Goal: Communication & Community: Answer question/provide support

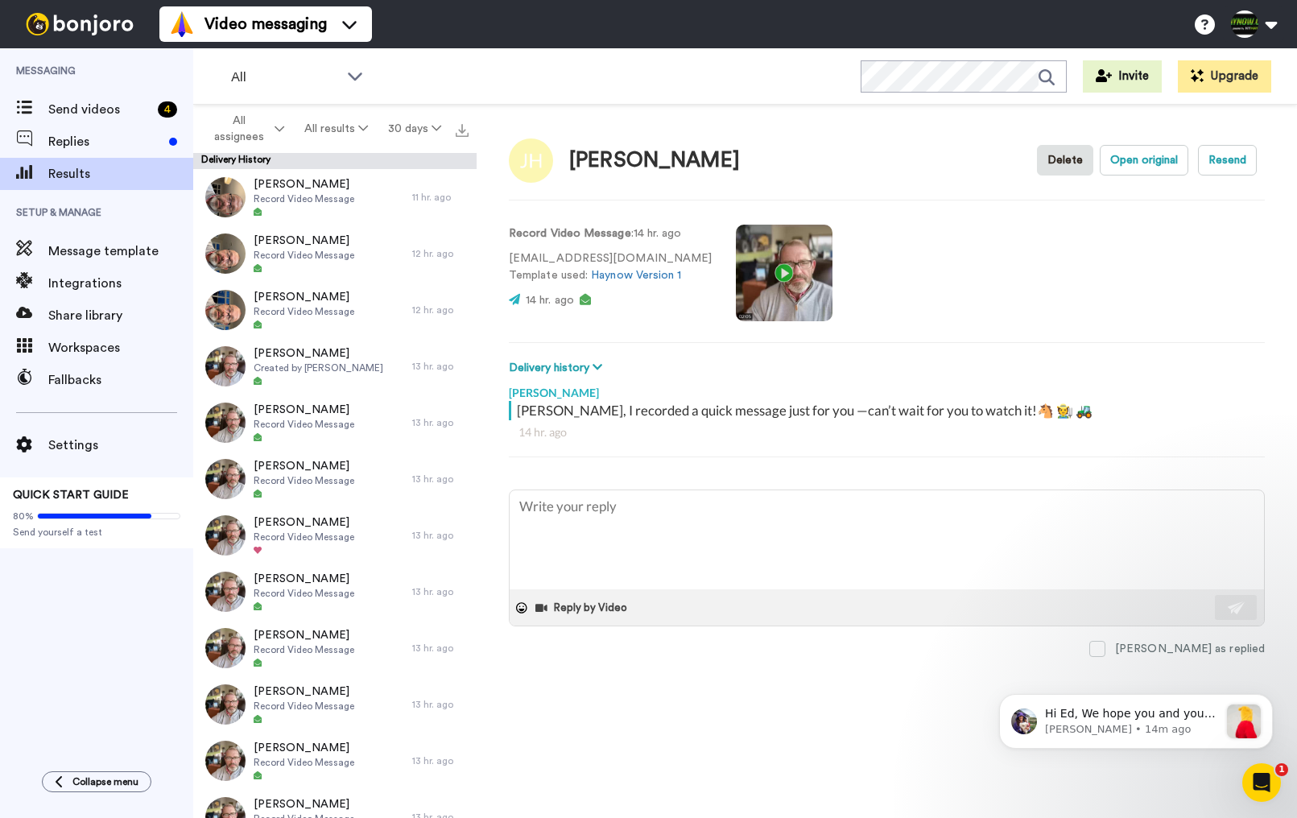
type textarea "x"
click at [91, 149] on span "Replies" at bounding box center [105, 141] width 114 height 19
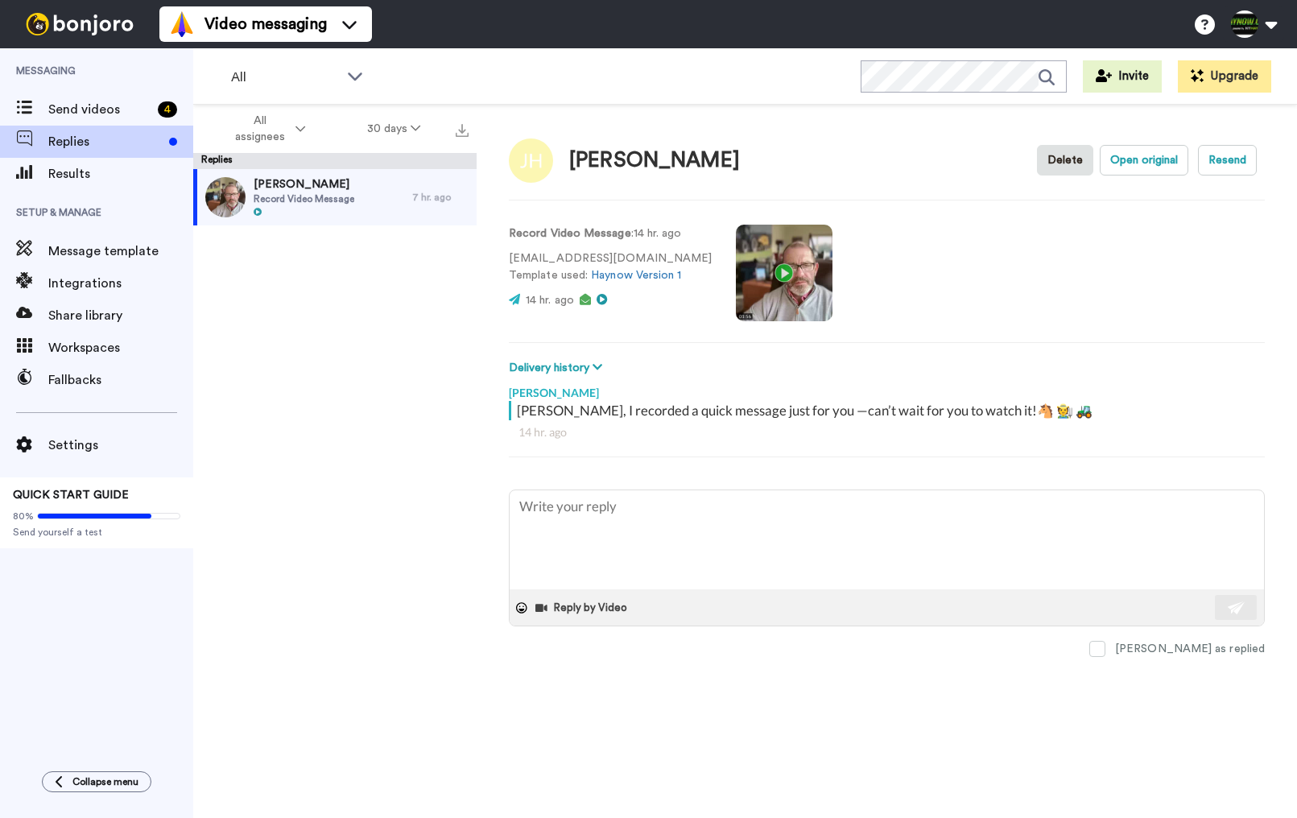
type textarea "x"
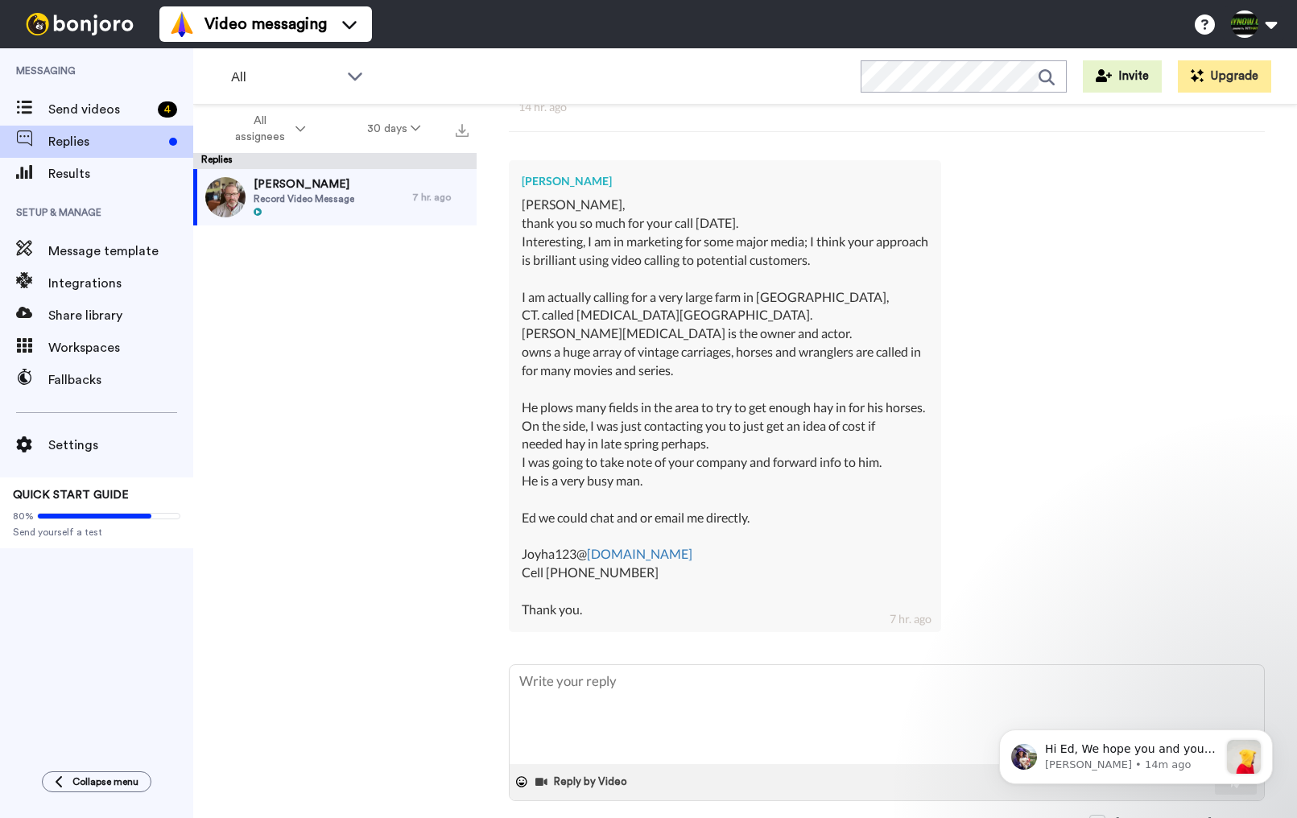
scroll to position [324, 0]
click at [667, 669] on textarea at bounding box center [887, 715] width 754 height 99
type textarea "H"
type textarea "x"
type textarea "Hi"
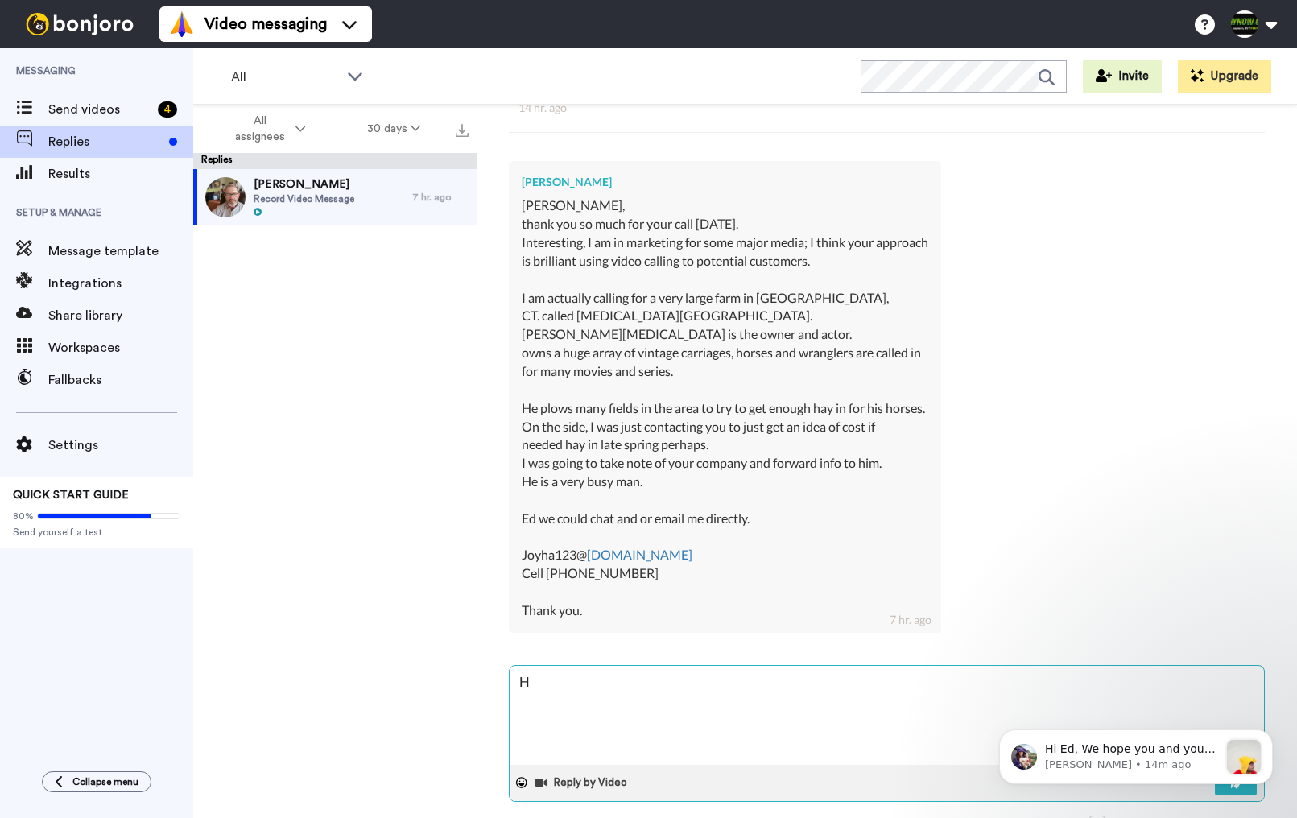
type textarea "x"
type textarea "Hi"
type textarea "x"
type textarea "Hi J"
type textarea "x"
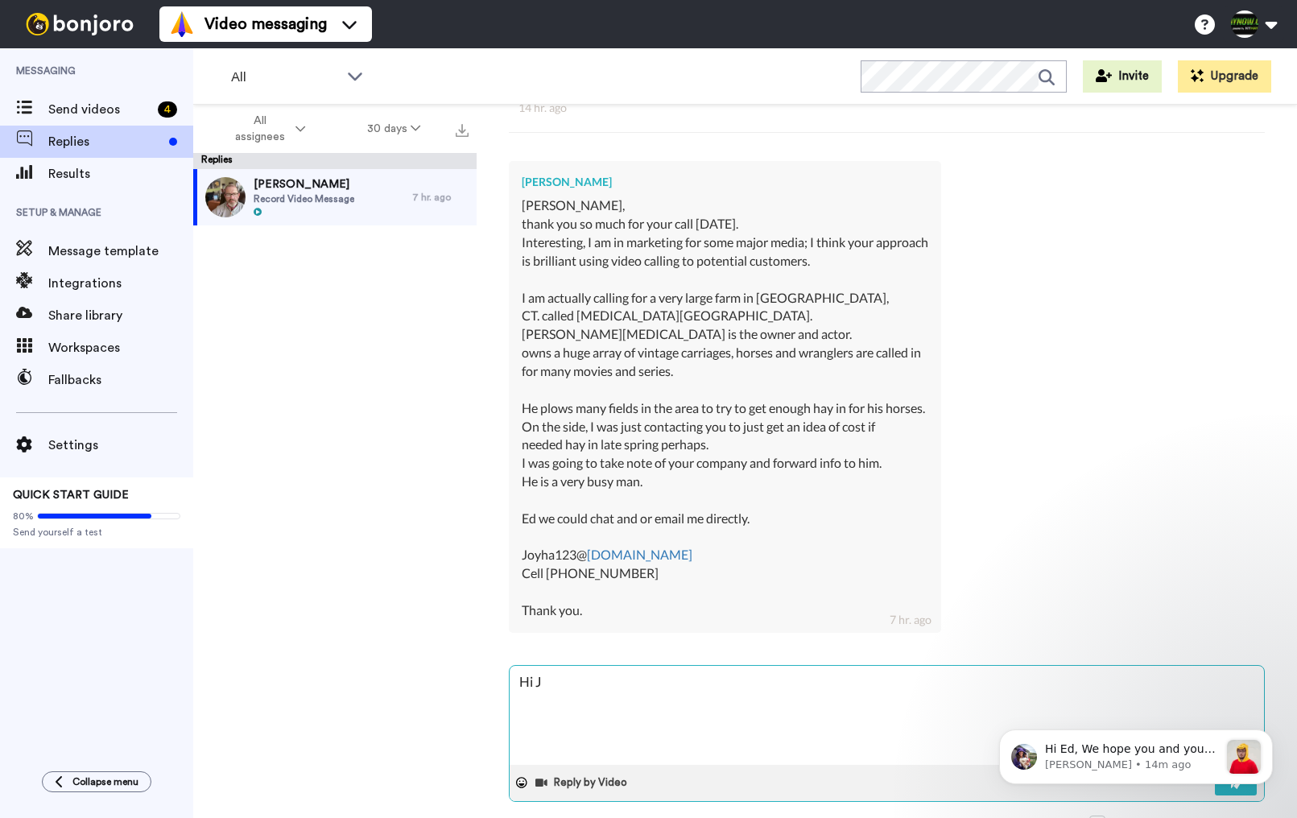
type textarea "Hi [PERSON_NAME]"
type textarea "x"
type textarea "Hi Joy"
type textarea "x"
type textarea "Hi Joy"
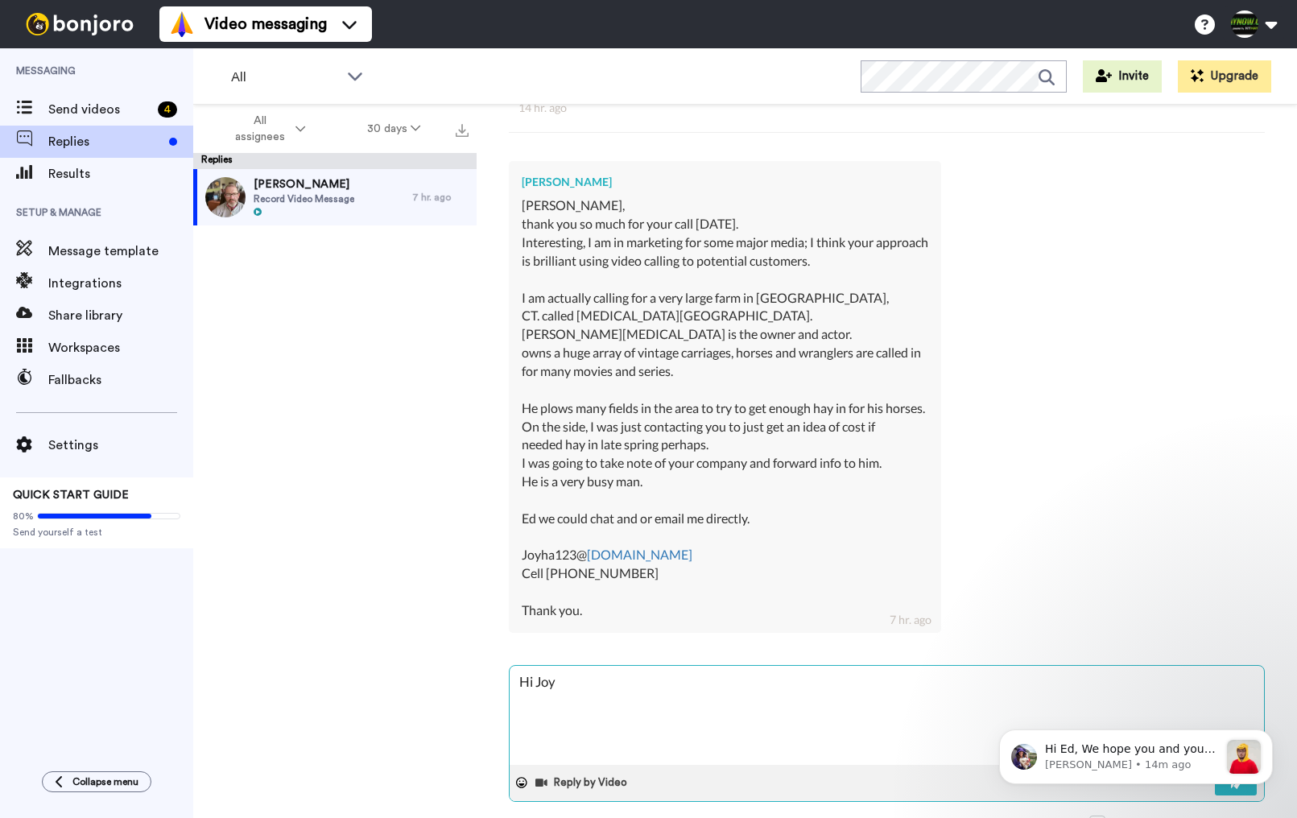
type textarea "x"
type textarea "Hi Joy -"
type textarea "x"
type textarea "Hi Joy -"
type textarea "x"
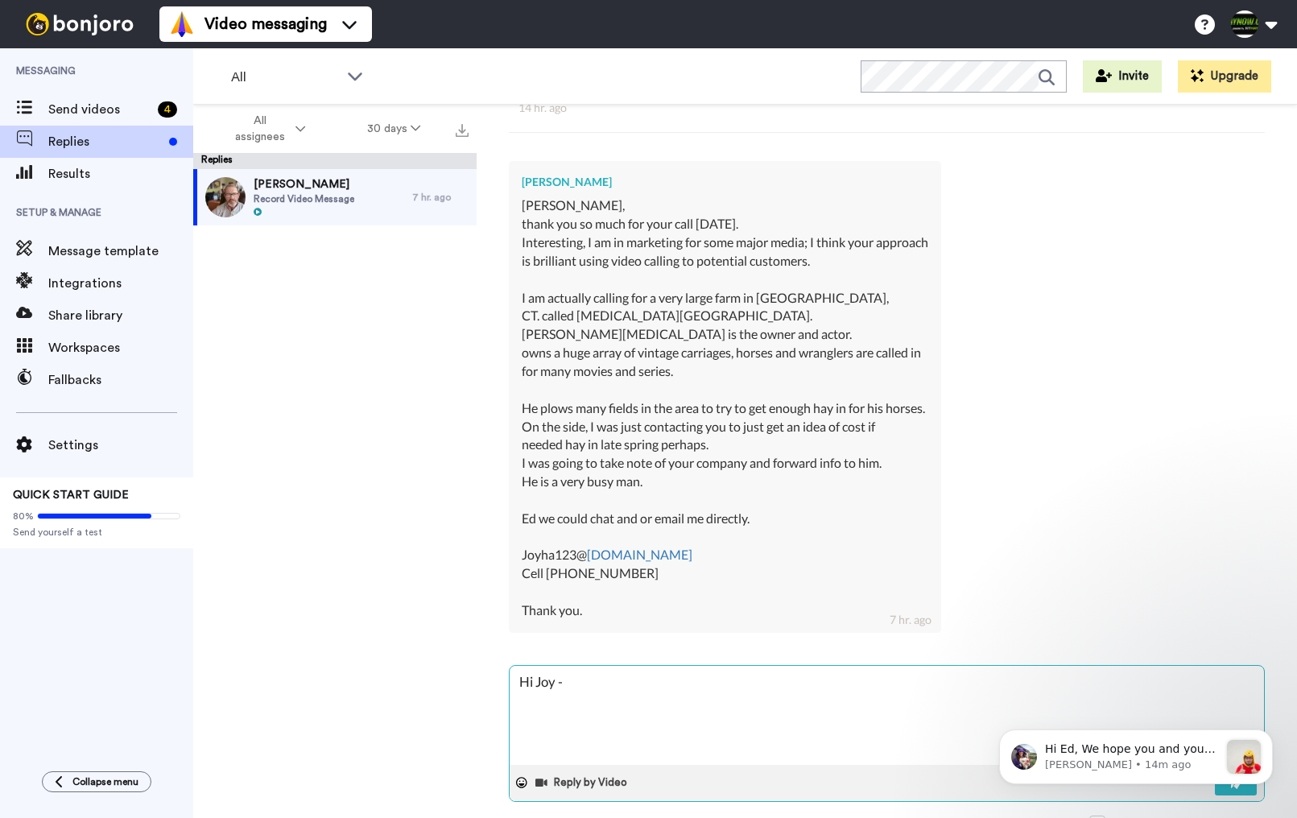
type textarea "Hi Joy - t"
type textarea "x"
type textarea "Hi Joy - th"
type textarea "x"
type textarea "Hi Joy - tha"
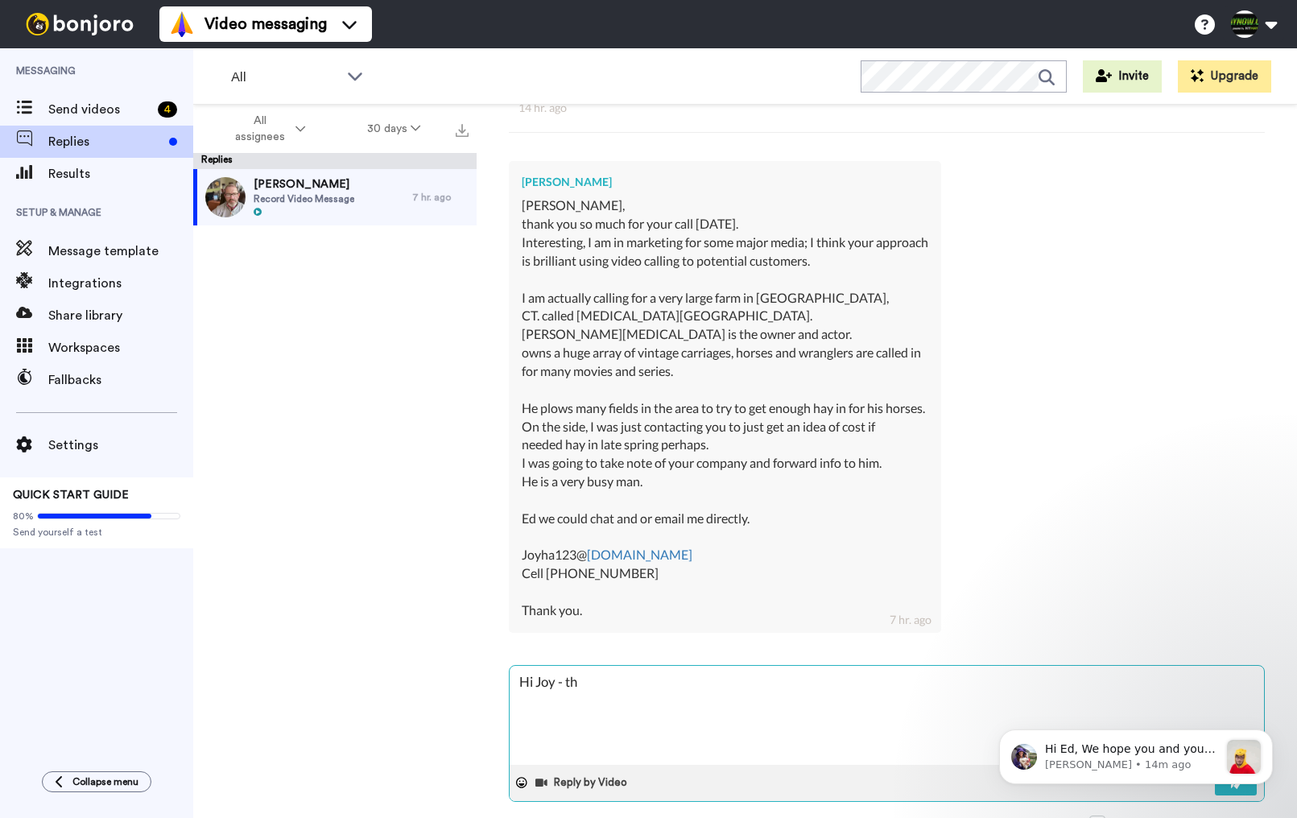
type textarea "x"
type textarea "Hi Joy - than"
type textarea "x"
type textarea "Hi [PERSON_NAME] - thank"
type textarea "x"
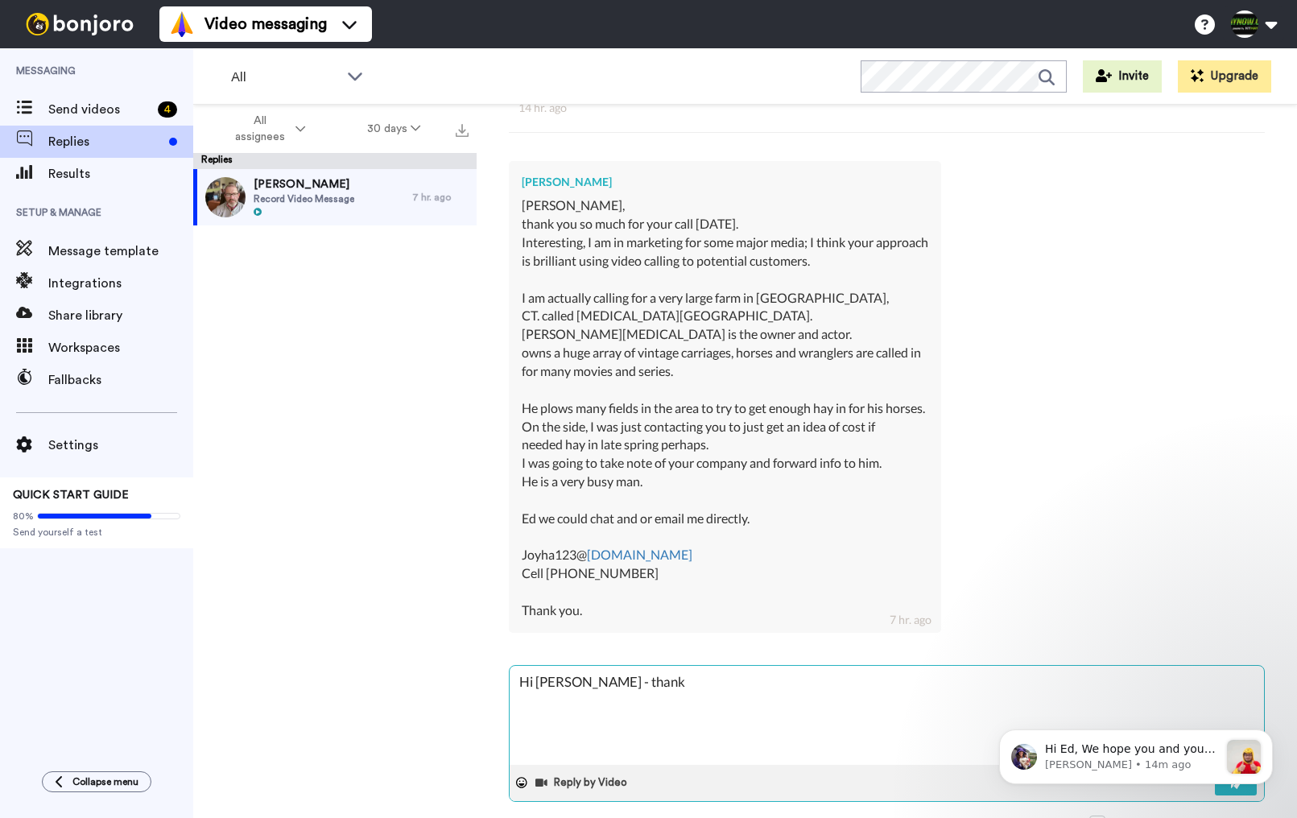
type textarea "Hi [PERSON_NAME] - thanks"
type textarea "x"
type textarea "Hi [PERSON_NAME] - thanks"
type textarea "x"
type textarea "Hi [PERSON_NAME] - thanks f"
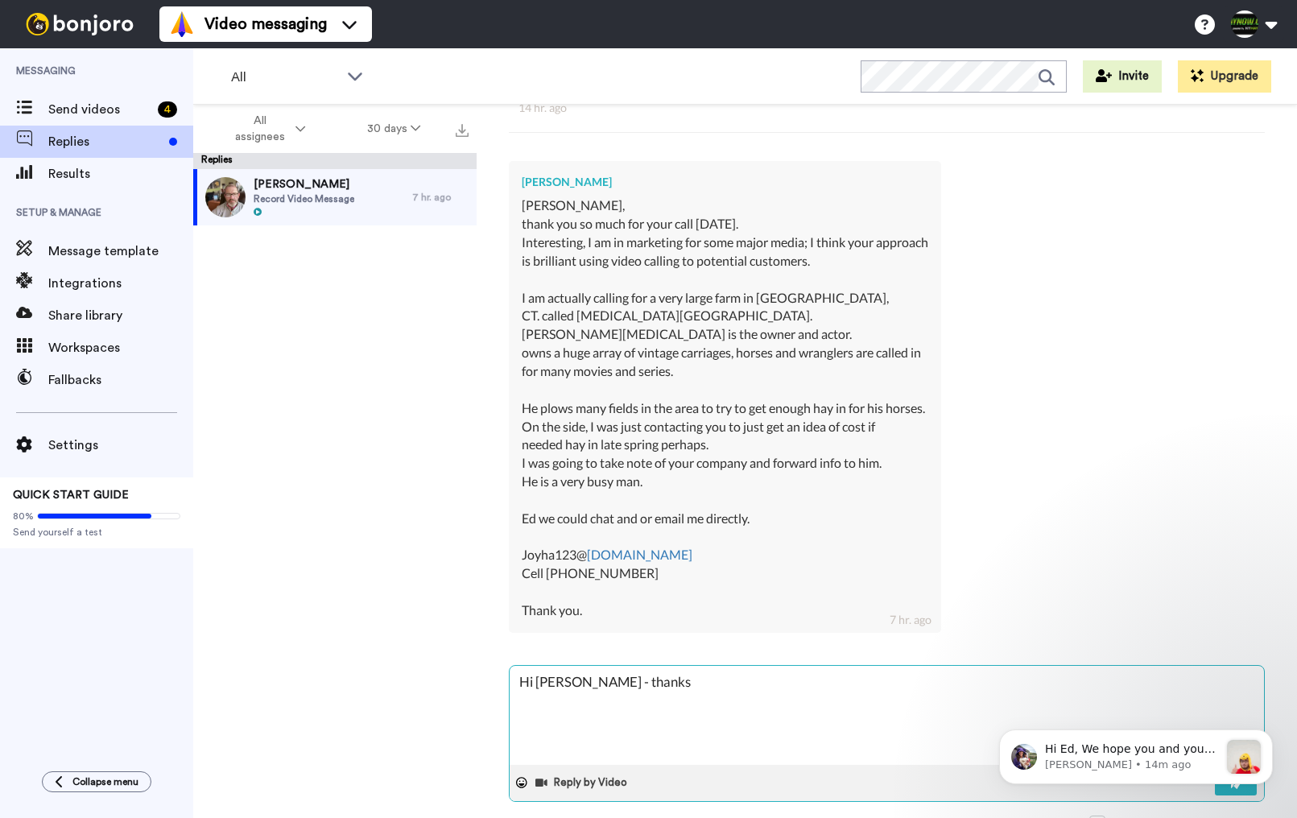
type textarea "x"
type textarea "Hi [PERSON_NAME] - thanks [PERSON_NAME]"
type textarea "x"
type textarea "Hi [PERSON_NAME] - thanks for"
type textarea "x"
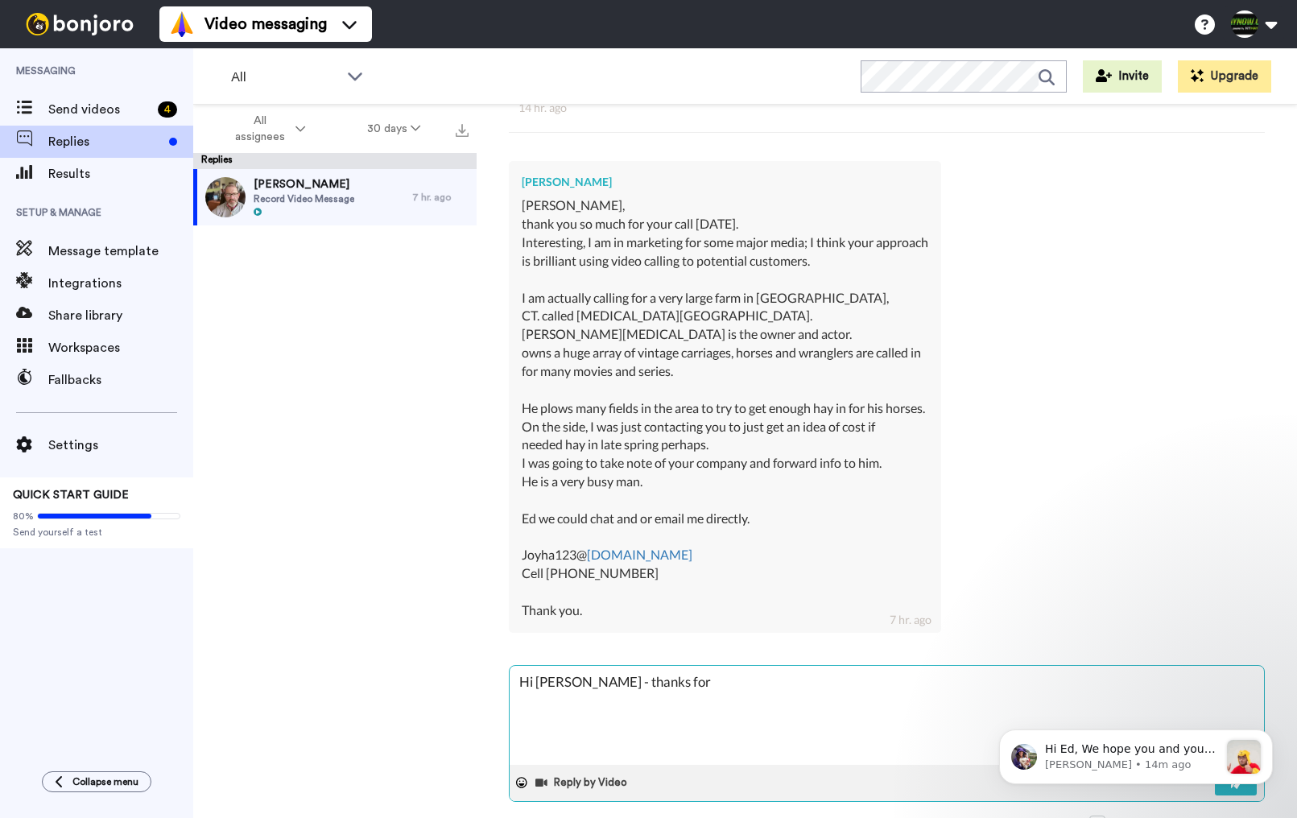
type textarea "Hi [PERSON_NAME] - thanks for"
type textarea "x"
type textarea "Hi [PERSON_NAME] - thanks for y"
type textarea "x"
type textarea "Hi [PERSON_NAME] - thanks for yo"
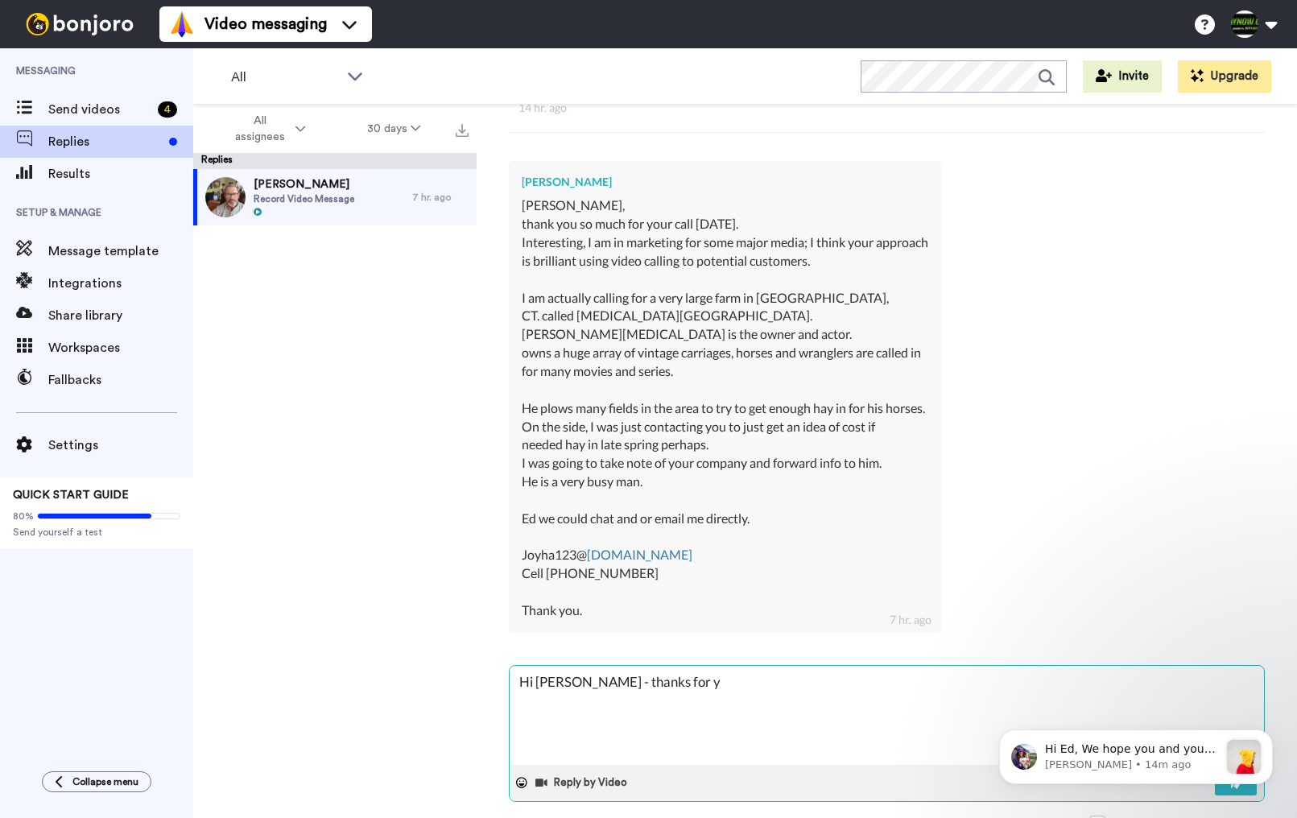
type textarea "x"
type textarea "Hi [PERSON_NAME] - thanks for you"
type textarea "x"
type textarea "Hi [PERSON_NAME] - thanks for your"
type textarea "x"
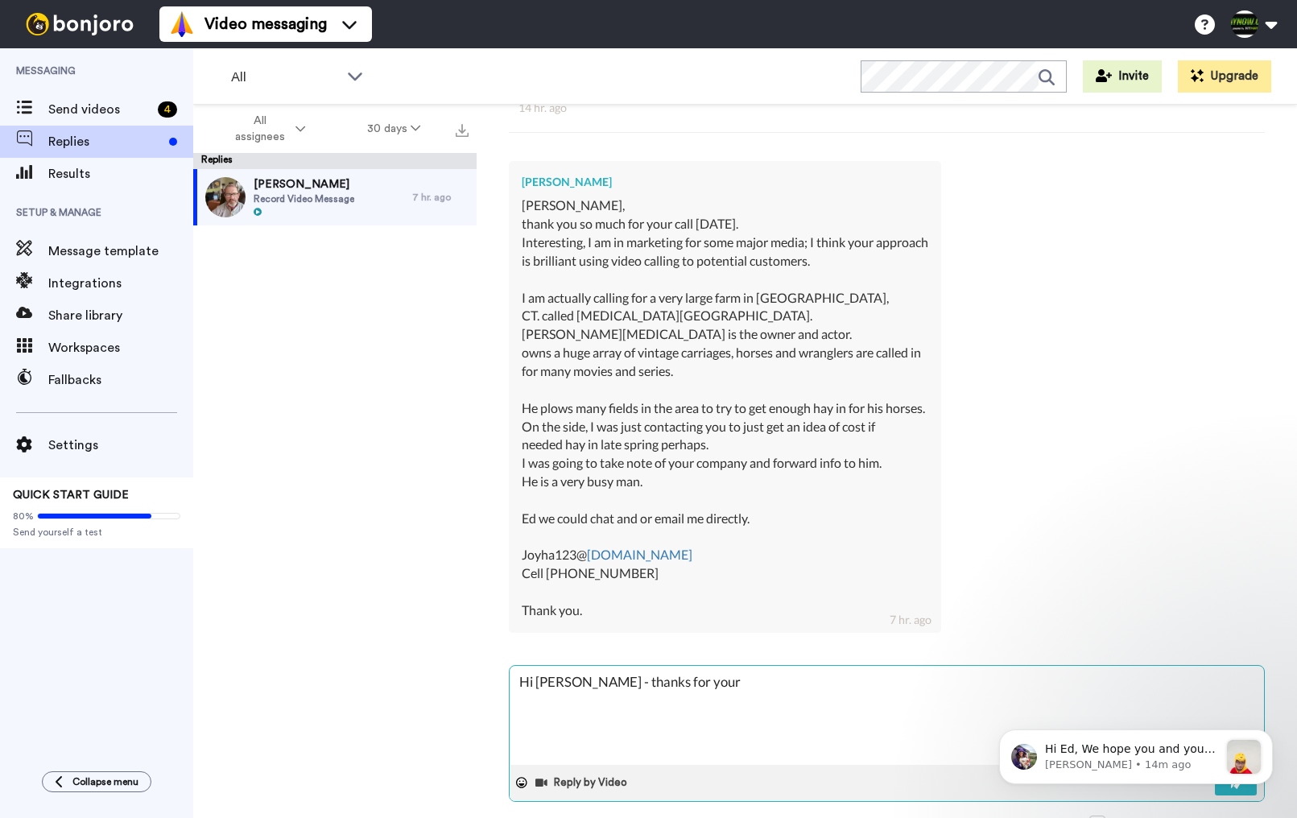
type textarea "Hi [PERSON_NAME] - thanks for your"
type textarea "x"
type textarea "Hi [PERSON_NAME] - thanks for your c"
type textarea "x"
type textarea "Hi [PERSON_NAME] - thanks for your co"
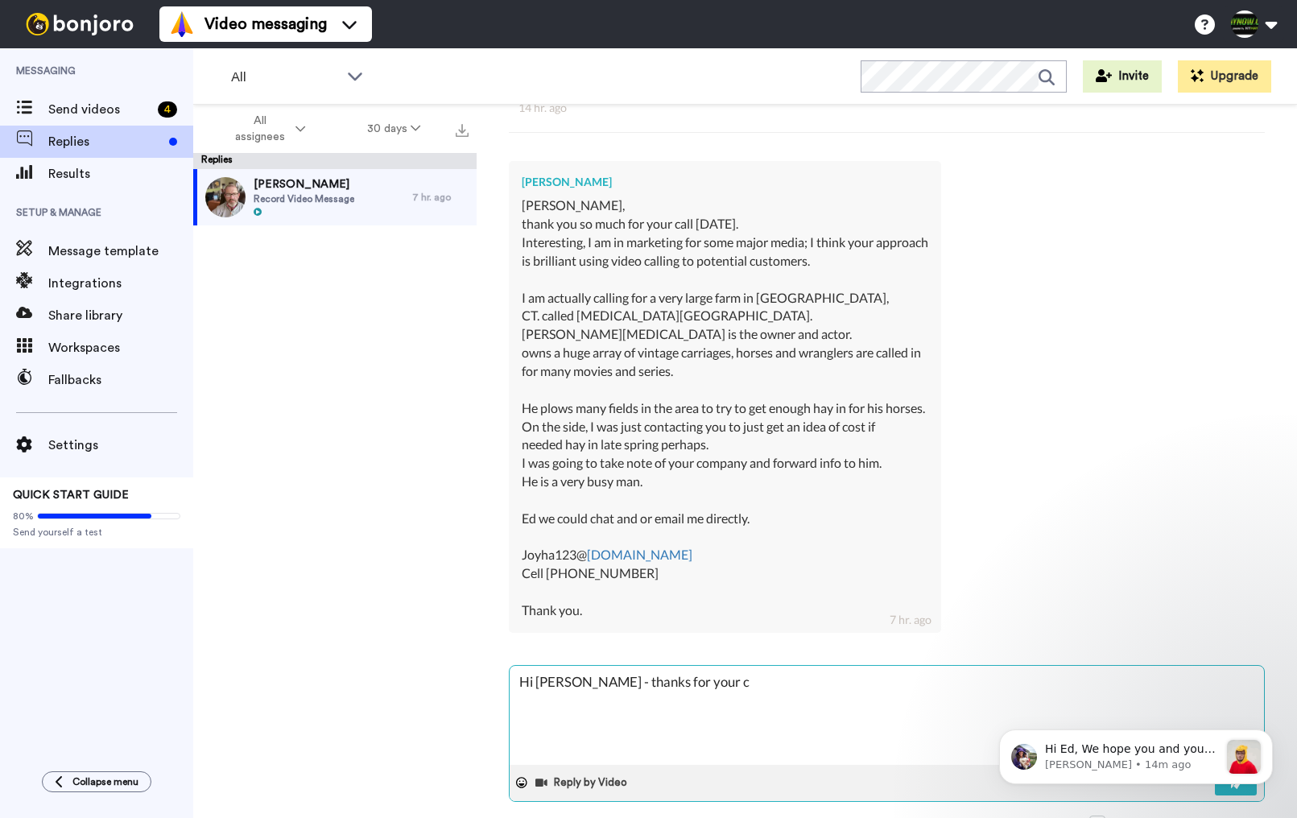
type textarea "x"
type textarea "Hi [PERSON_NAME] - thanks for your com"
type textarea "x"
type textarea "Hi [PERSON_NAME] - thanks for your comp"
type textarea "x"
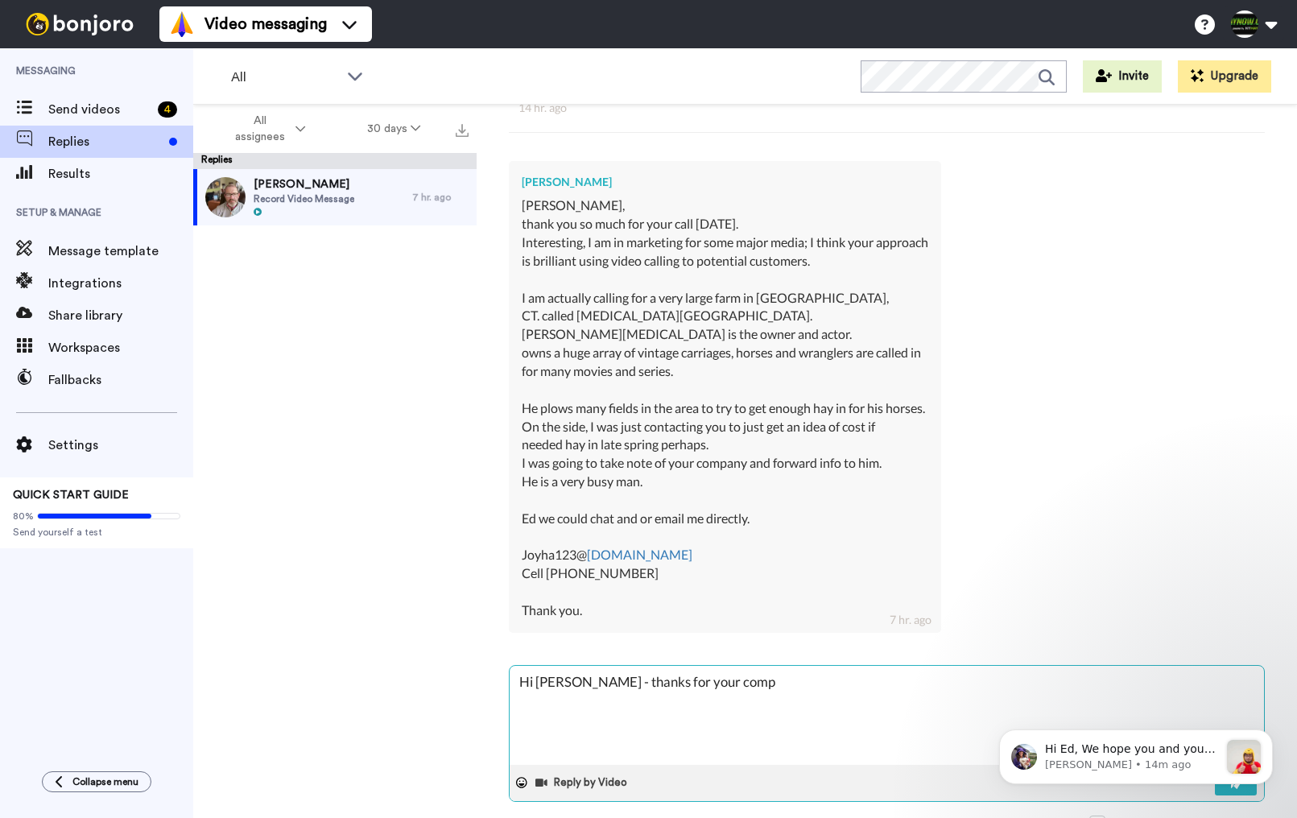
type textarea "Hi [PERSON_NAME] - thanks for your compl"
type textarea "x"
type textarea "Hi [PERSON_NAME] - thanks for your compli"
type textarea "x"
type textarea "Hi [PERSON_NAME] - thanks for your complim"
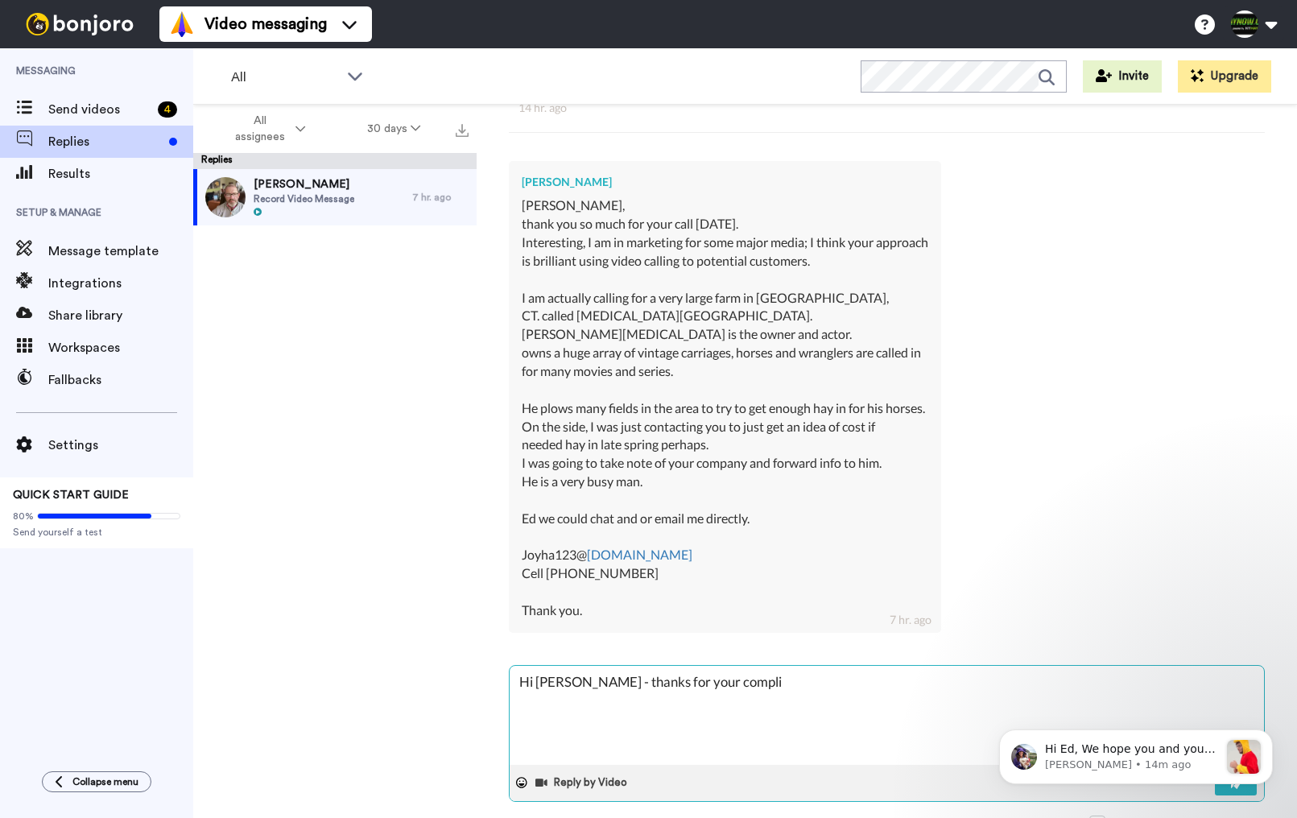
type textarea "x"
type textarea "Hi [PERSON_NAME] - thanks for your complime"
type textarea "x"
type textarea "Hi [PERSON_NAME] - thanks for your complimen"
type textarea "x"
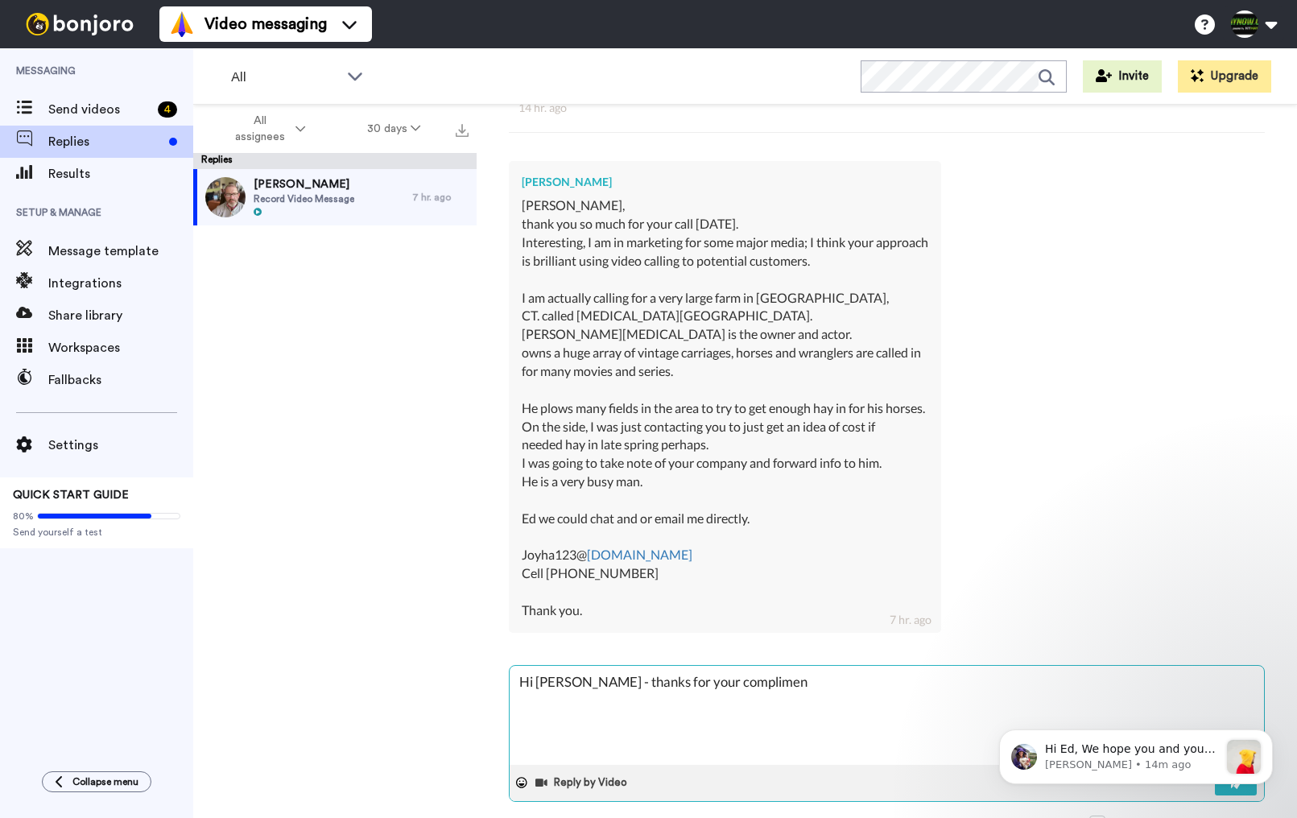
type textarea "Hi [PERSON_NAME] - thanks for your compliment"
type textarea "x"
type textarea "Hi [PERSON_NAME] - thanks for your compliments"
type textarea "x"
type textarea "Hi [PERSON_NAME] - thanks for your compliments"
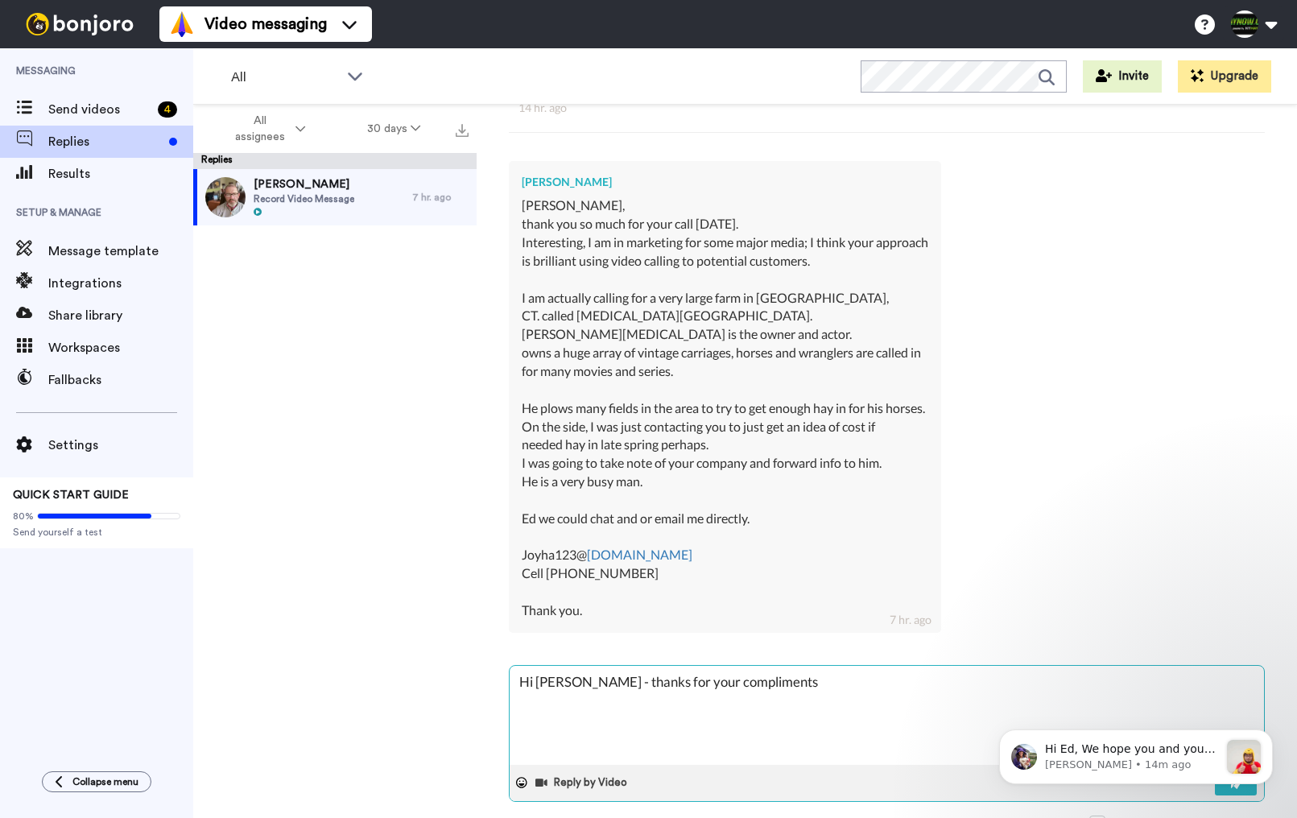
type textarea "x"
type textarea "Hi [PERSON_NAME] - thanks for your compliments -"
type textarea "x"
type textarea "Hi [PERSON_NAME] - thanks for your compliments -"
type textarea "x"
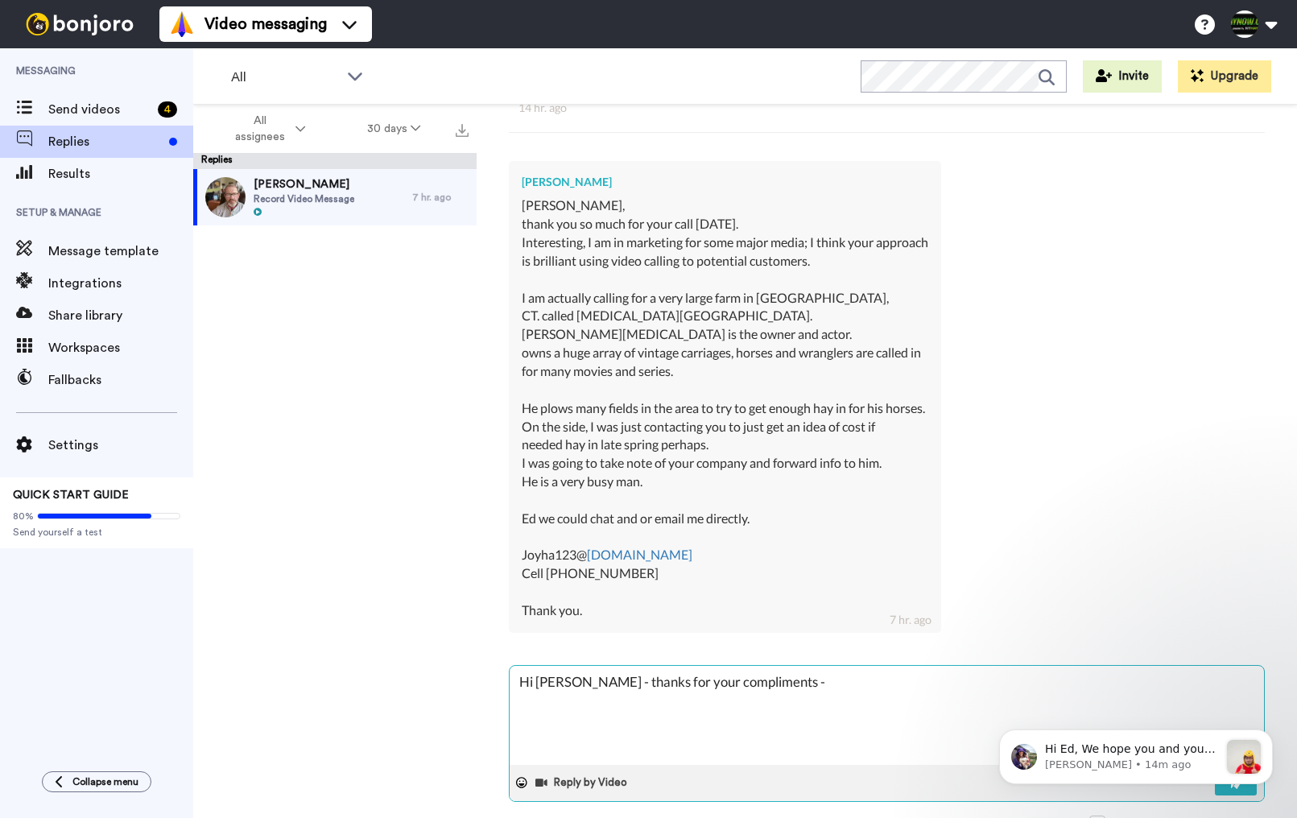
type textarea "Hi [PERSON_NAME] - thanks for your compliments - m"
type textarea "x"
type textarea "Hi [PERSON_NAME] - thanks for your compliments - ma"
type textarea "x"
type textarea "Hi [PERSON_NAME] - thanks for your compliments - mak"
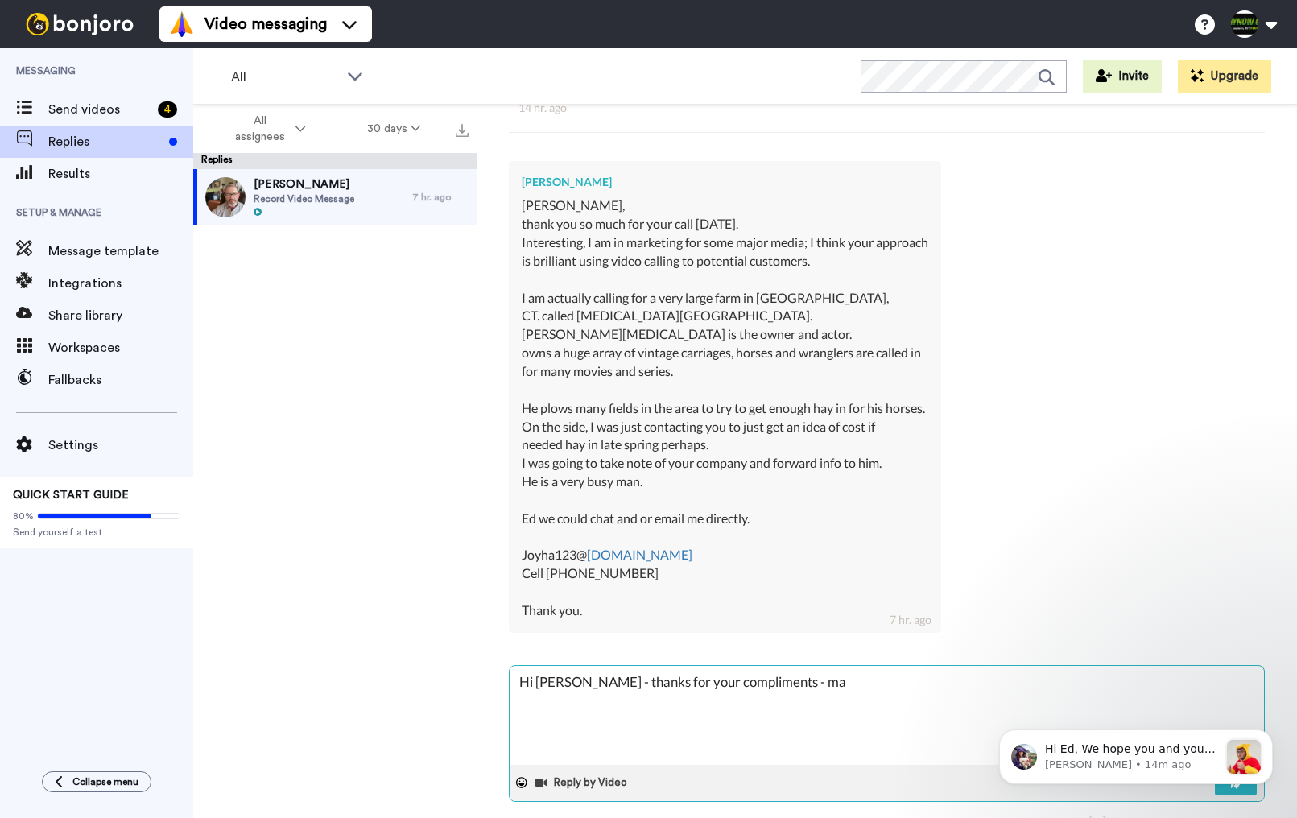
type textarea "x"
type textarea "Hi [PERSON_NAME] - thanks for your compliments - make"
type textarea "x"
type textarea "Hi [PERSON_NAME] - thanks for your compliments - makes"
type textarea "x"
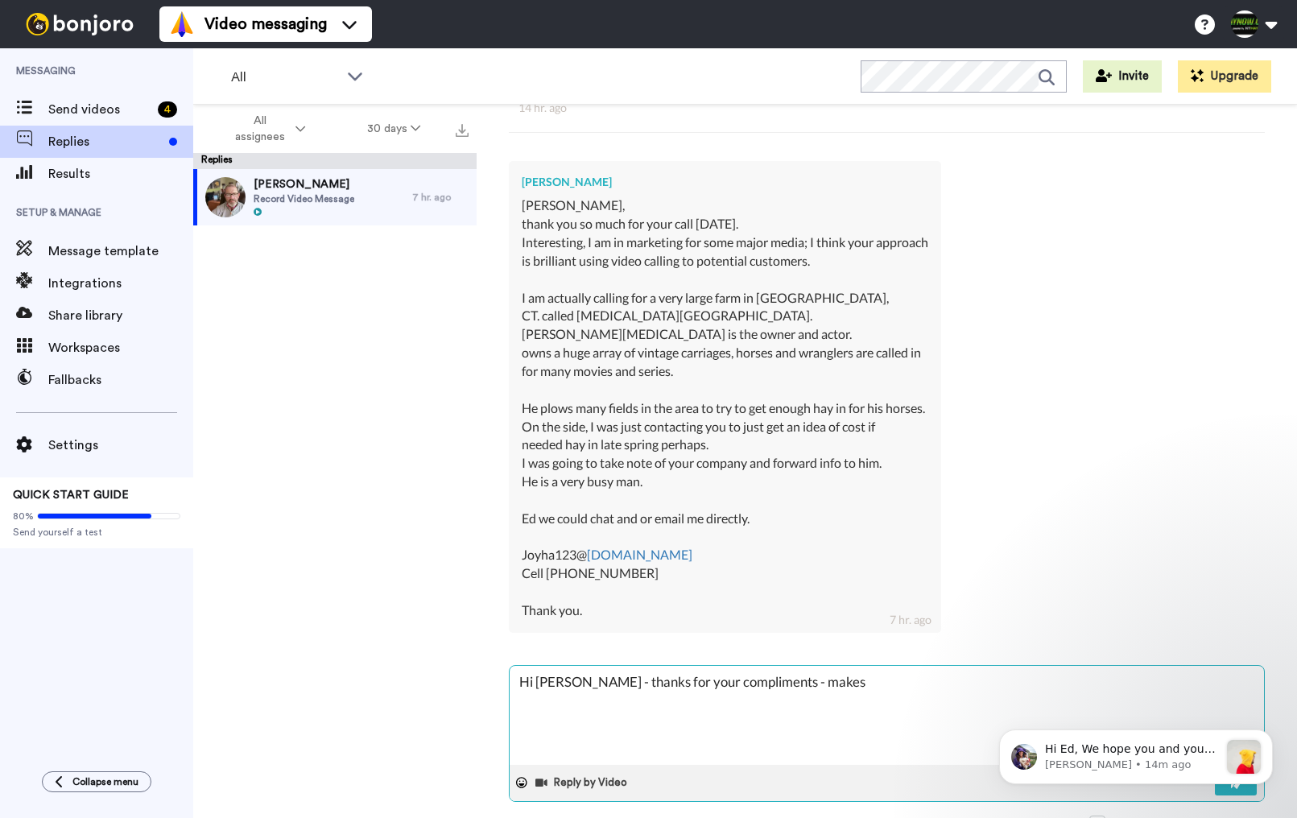
type textarea "Hi [PERSON_NAME] - thanks for your compliments - makes"
type textarea "x"
type textarea "Hi [PERSON_NAME] - thanks for your compliments - makes i"
type textarea "x"
type textarea "Hi [PERSON_NAME] - thanks for your compliments - makes it"
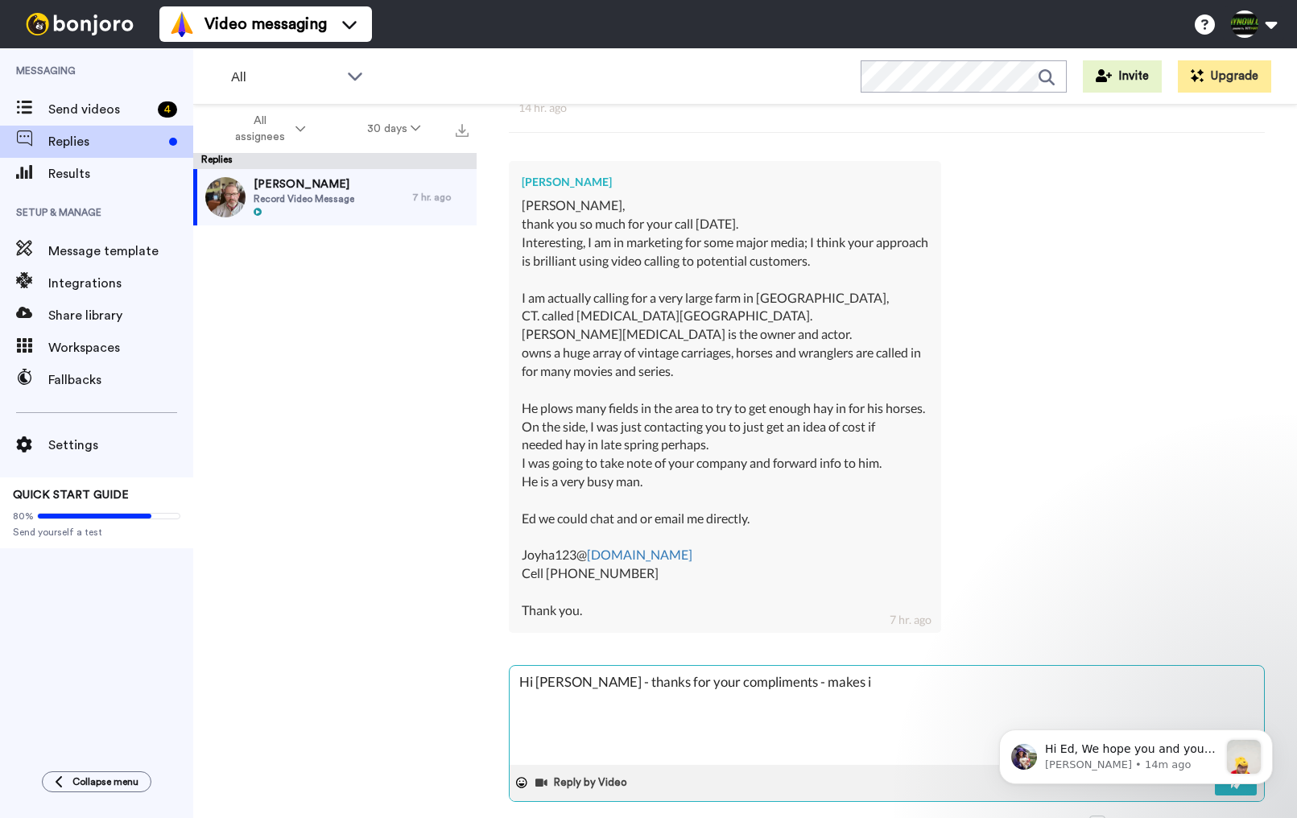
type textarea "x"
type textarea "Hi [PERSON_NAME] - thanks for your compliments - makes it"
type textarea "x"
type textarea "Hi [PERSON_NAME] - thanks for your compliments - makes it a"
type textarea "x"
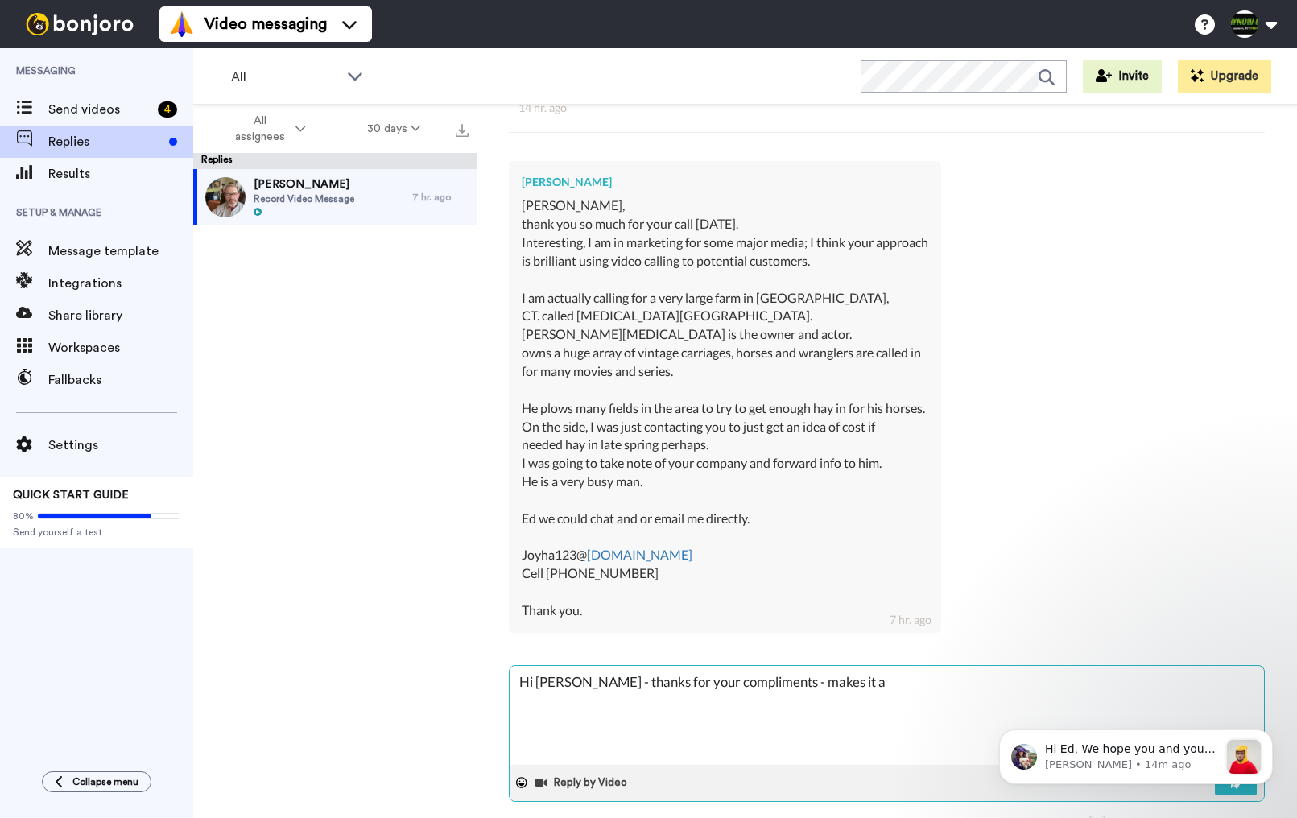
type textarea "Hi [PERSON_NAME] - thanks for your compliments - makes it al"
type textarea "x"
type textarea "Hi [PERSON_NAME] - thanks for your compliments - makes it all"
type textarea "x"
type textarea "Hi [PERSON_NAME] - thanks for your compliments - makes it all"
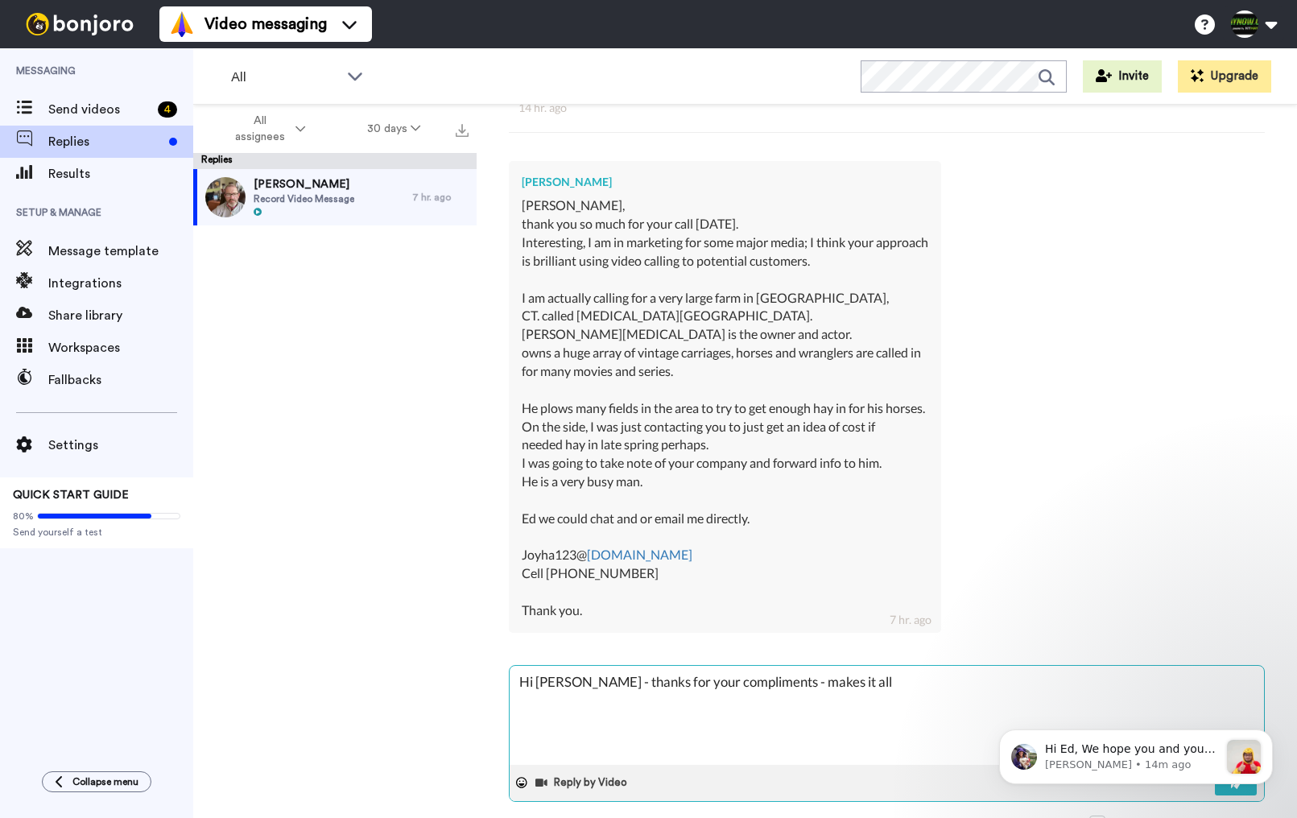
type textarea "x"
type textarea "Hi [PERSON_NAME] - thanks for your compliments - makes it all w"
type textarea "x"
type textarea "Hi [PERSON_NAME] - thanks for your compliments - makes it all wo"
type textarea "x"
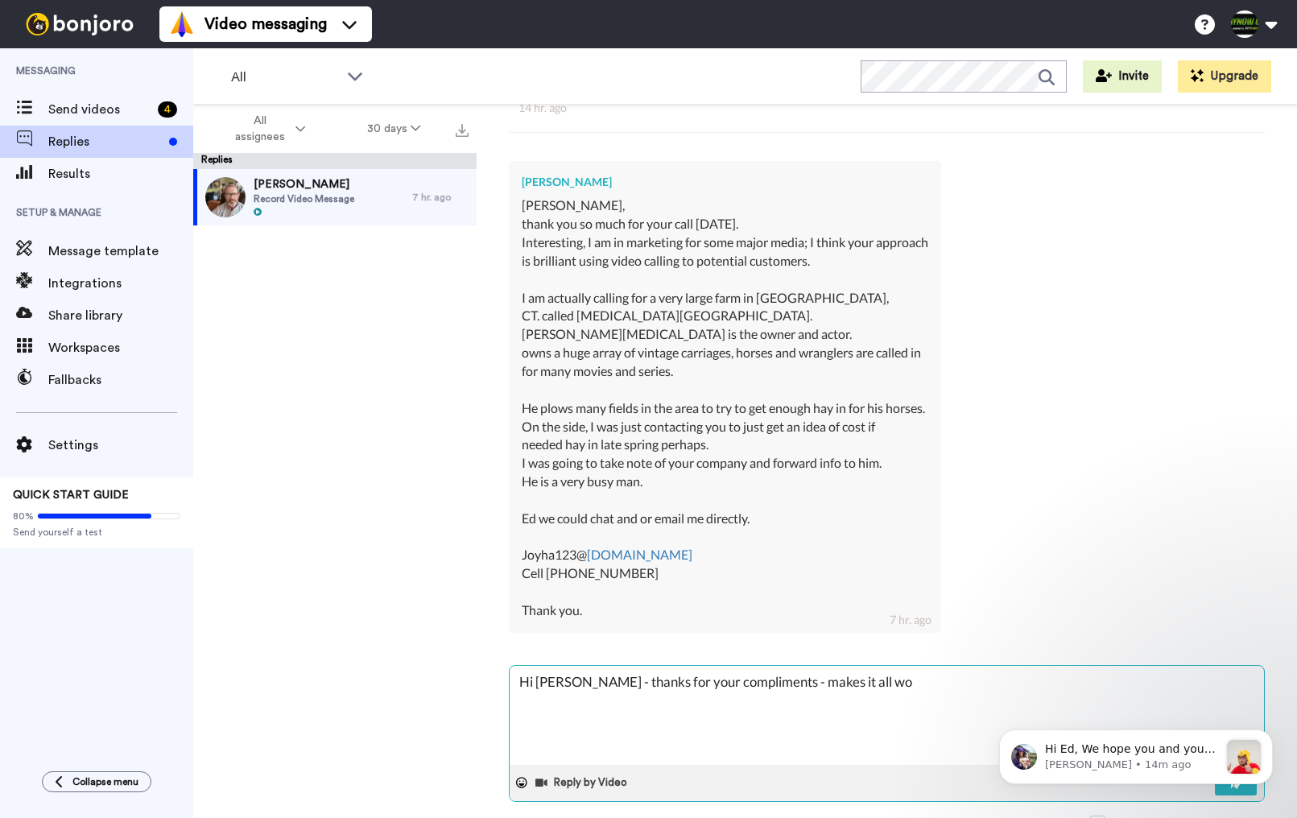
type textarea "Hi [PERSON_NAME] - thanks for your compliments - makes it all wor"
type textarea "x"
type textarea "Hi [PERSON_NAME] - thanks for your compliments - makes it all wort"
type textarea "x"
type textarea "Hi [PERSON_NAME] - thanks for your compliments - makes it all worth"
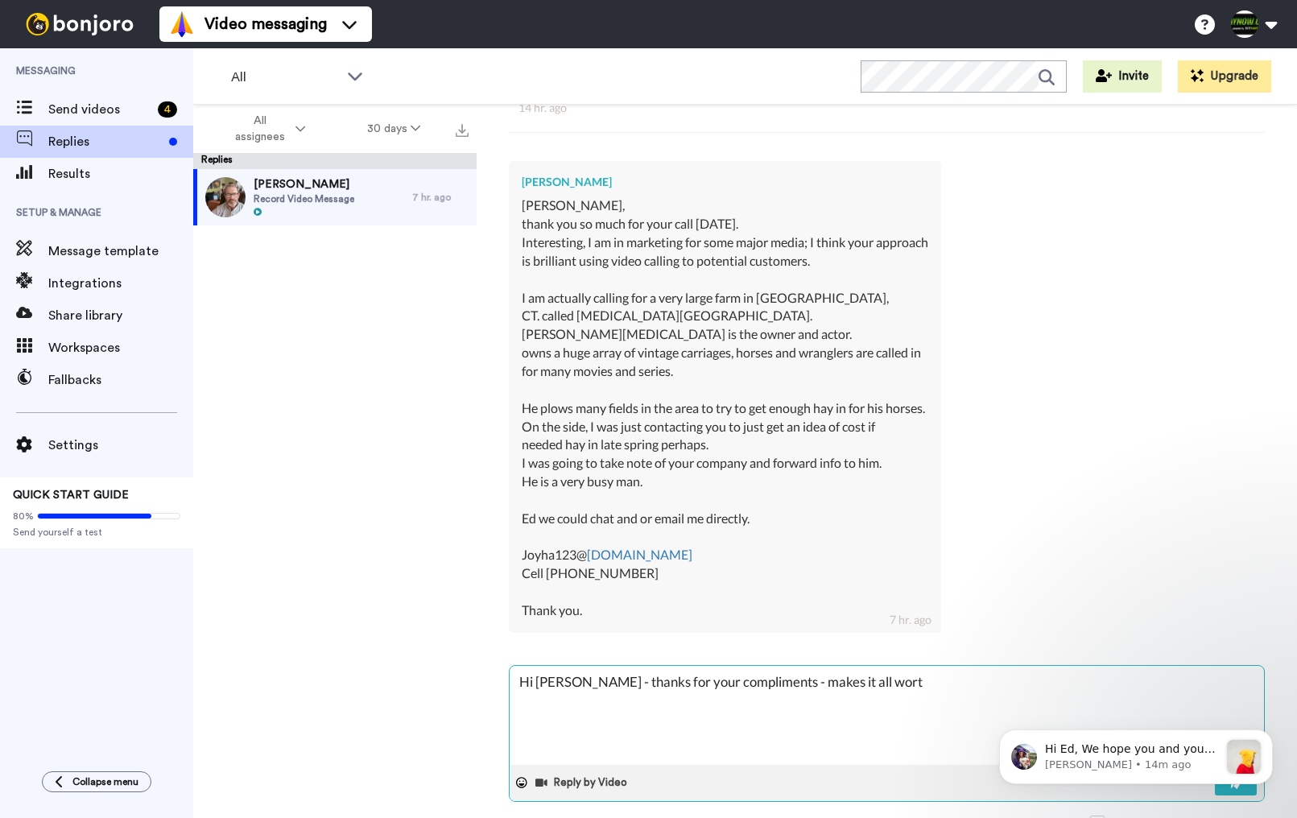
type textarea "x"
type textarea "Hi [PERSON_NAME] - thanks for your compliments - makes it all worth"
type textarea "x"
type textarea "Hi [PERSON_NAME] - thanks for your compliments - makes it all worth i"
type textarea "x"
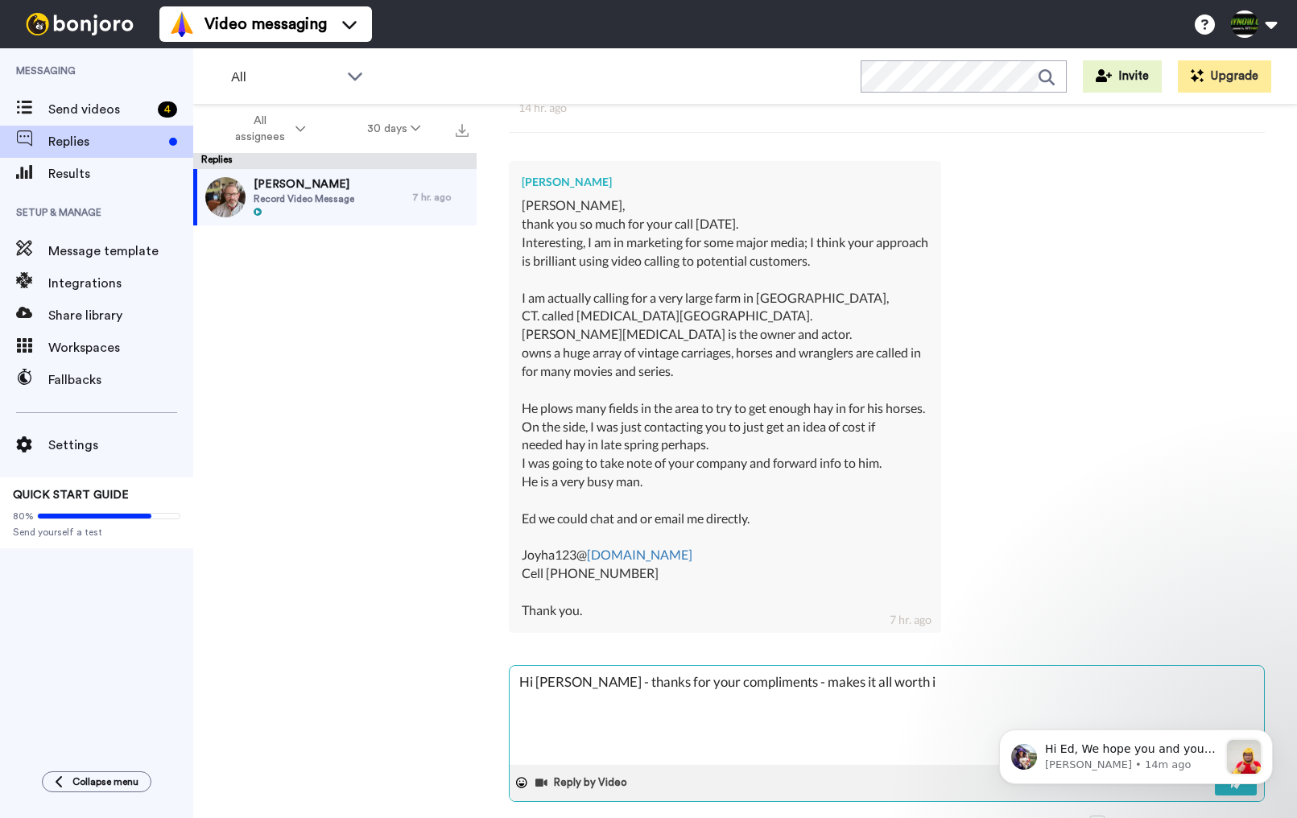
type textarea "Hi [PERSON_NAME] - thanks for your compliments - makes it all worth it"
type textarea "x"
type textarea "Hi [PERSON_NAME] - thanks for your compliments - makes it all worth it!"
type textarea "x"
type textarea "Hi [PERSON_NAME] - thanks for your compliments - makes it all worth it!"
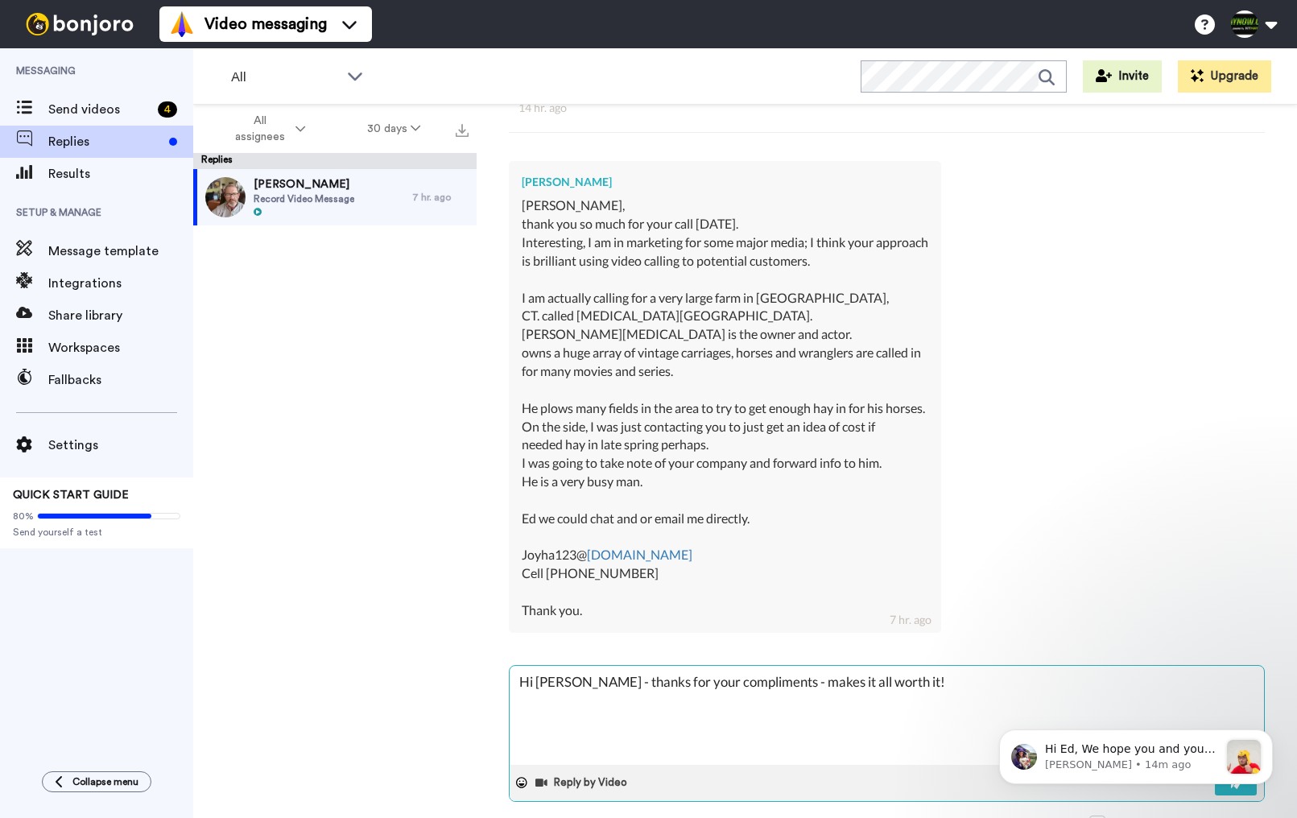
type textarea "x"
type textarea "Hi [PERSON_NAME] - thanks for your compliments - makes it all worth it!"
type textarea "x"
